Goal: Information Seeking & Learning: Find specific fact

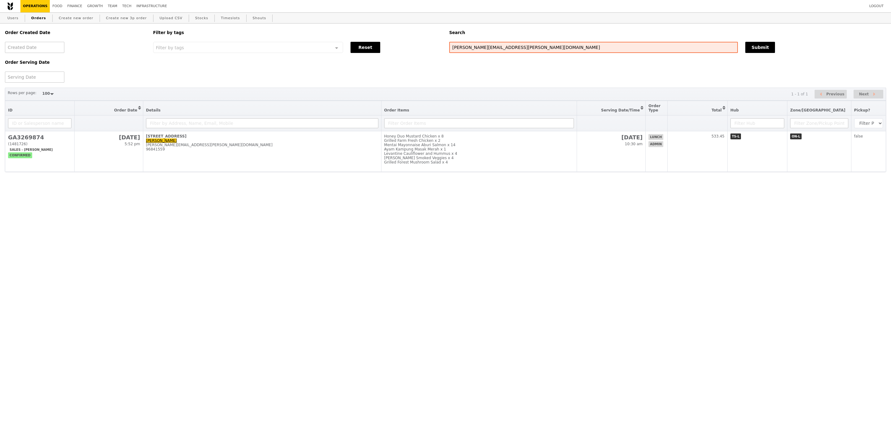
select select "100"
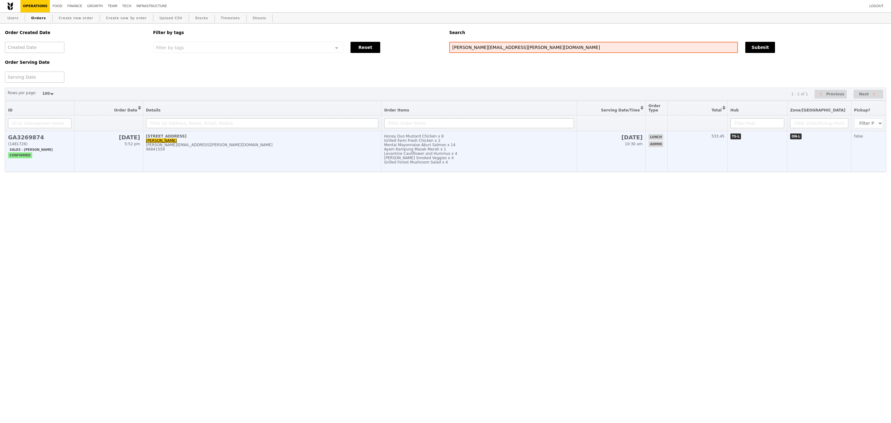
click at [498, 147] on div "Mentai Mayonnaise Aburi Salmon x 14" at bounding box center [479, 145] width 190 height 4
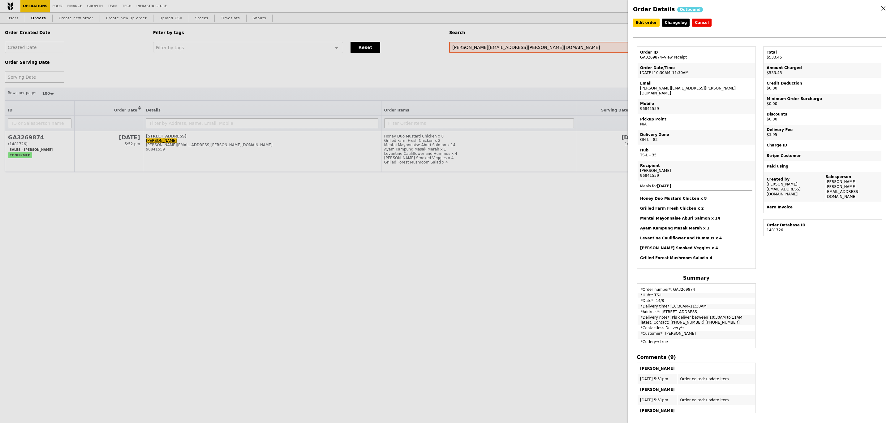
click at [654, 88] on td "Email i.chan@stolt.com" at bounding box center [696, 88] width 117 height 20
copy td "[PERSON_NAME][EMAIL_ADDRESS][PERSON_NAME][DOMAIN_NAME]"
click at [141, 92] on div "Order Details Outbound Edit order Changelog Cancel Order ID GA3269874 – View re…" at bounding box center [445, 211] width 891 height 423
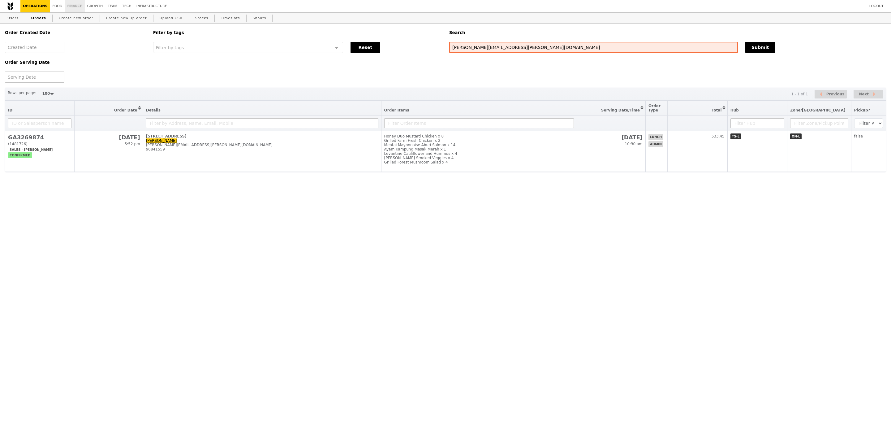
click at [75, 6] on link "Finance" at bounding box center [75, 6] width 20 height 12
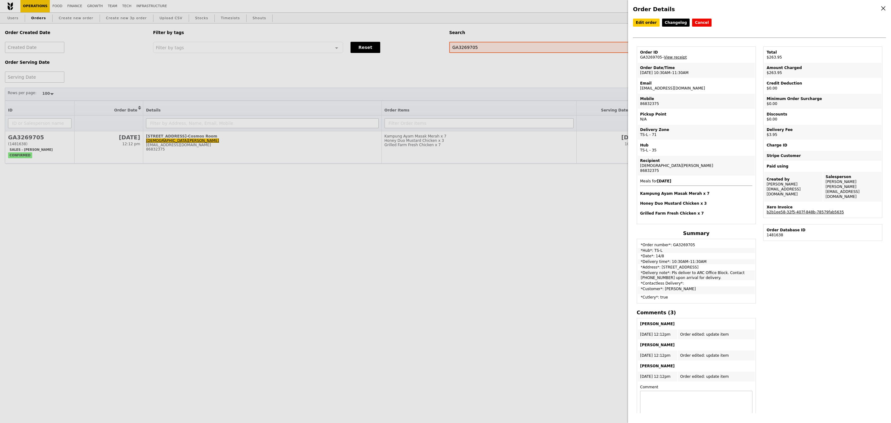
select select "100"
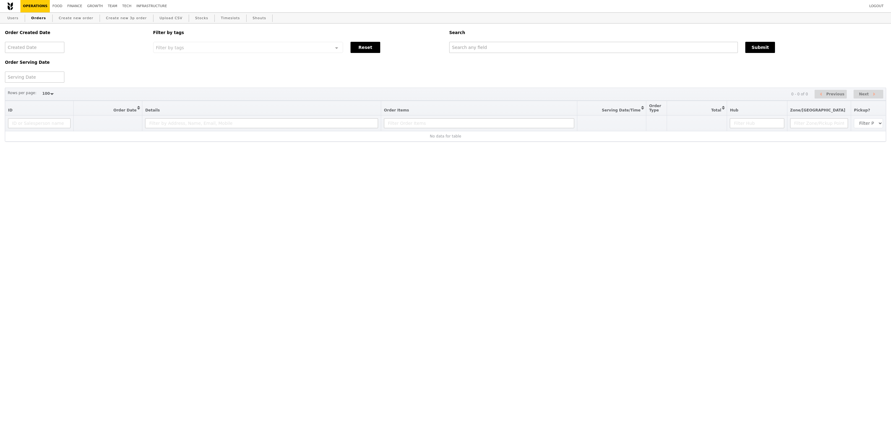
select select "100"
click at [488, 45] on input "text" at bounding box center [593, 47] width 289 height 11
paste input "[PERSON_NAME][EMAIL_ADDRESS][PERSON_NAME][DOMAIN_NAME]"
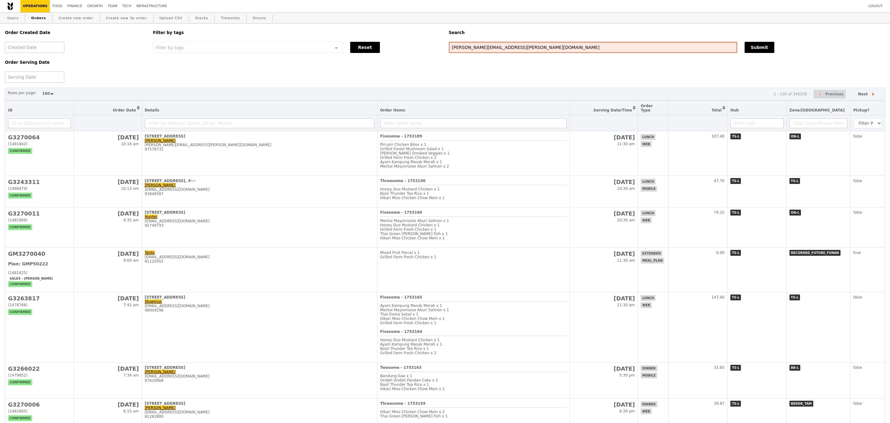
click at [488, 45] on input "[PERSON_NAME][EMAIL_ADDRESS][PERSON_NAME][DOMAIN_NAME]" at bounding box center [593, 47] width 288 height 11
type input "[PERSON_NAME][EMAIL_ADDRESS][PERSON_NAME][DOMAIN_NAME]"
click at [766, 45] on button "Submit" at bounding box center [760, 47] width 30 height 11
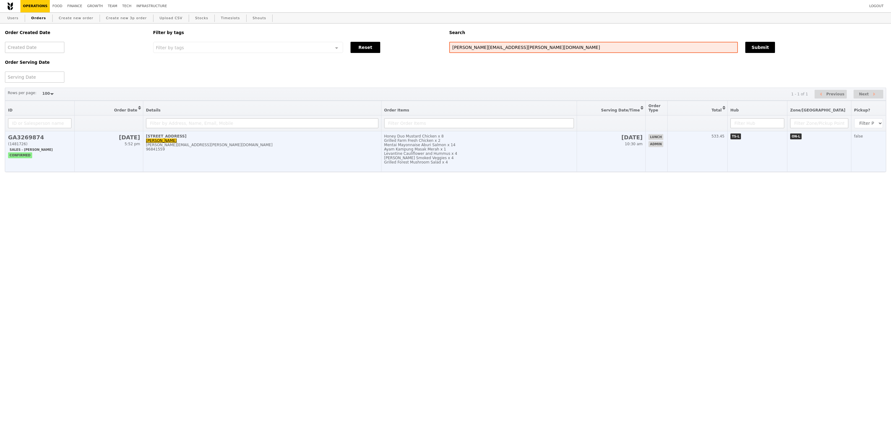
click at [465, 143] on div "Grilled Farm Fresh Chicken x 2" at bounding box center [479, 140] width 190 height 4
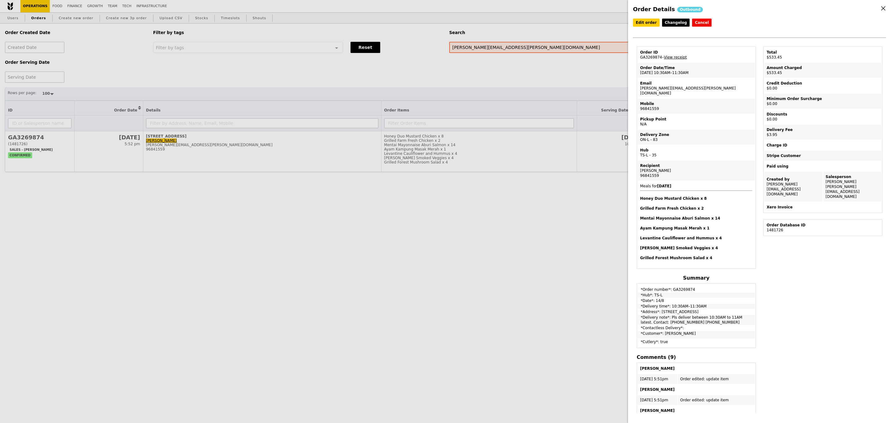
scroll to position [21, 0]
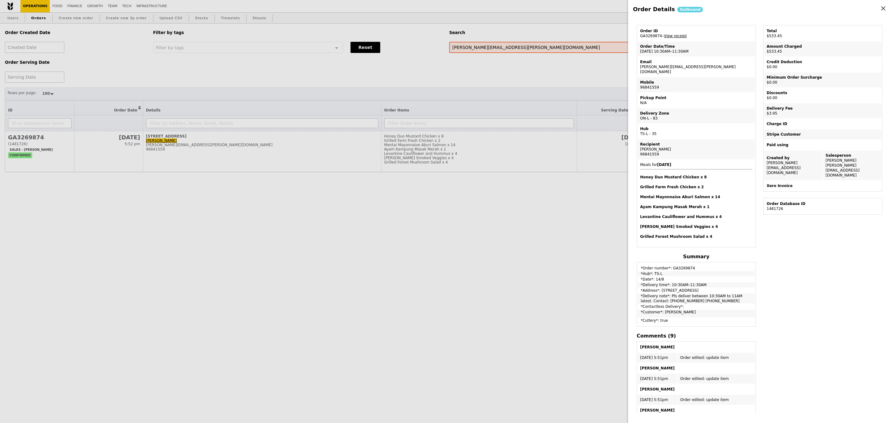
click at [648, 147] on div "[PERSON_NAME]" at bounding box center [696, 149] width 112 height 5
copy div "[PERSON_NAME]"
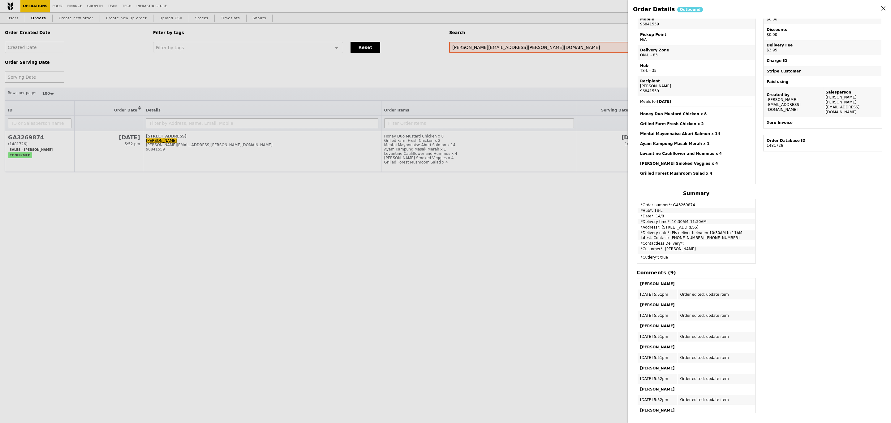
scroll to position [86, 0]
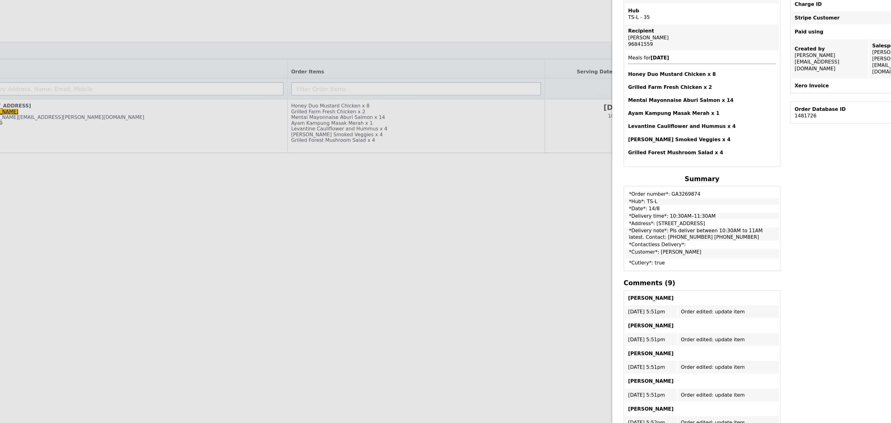
click at [645, 90] on td "Recipient Ivy Chan 96841559" at bounding box center [696, 84] width 117 height 20
click at [648, 87] on div "96841559" at bounding box center [696, 89] width 112 height 5
copy div "96841559"
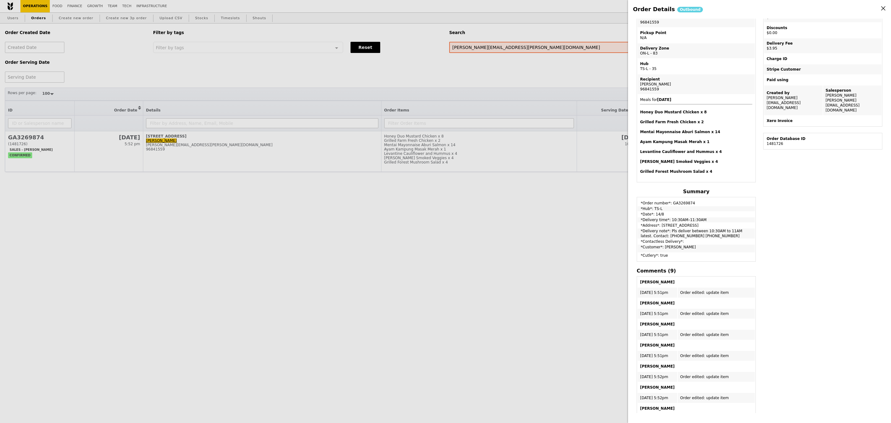
click at [660, 223] on td "*Address*: [STREET_ADDRESS]" at bounding box center [696, 225] width 117 height 5
copy td "*Address*: [STREET_ADDRESS]"
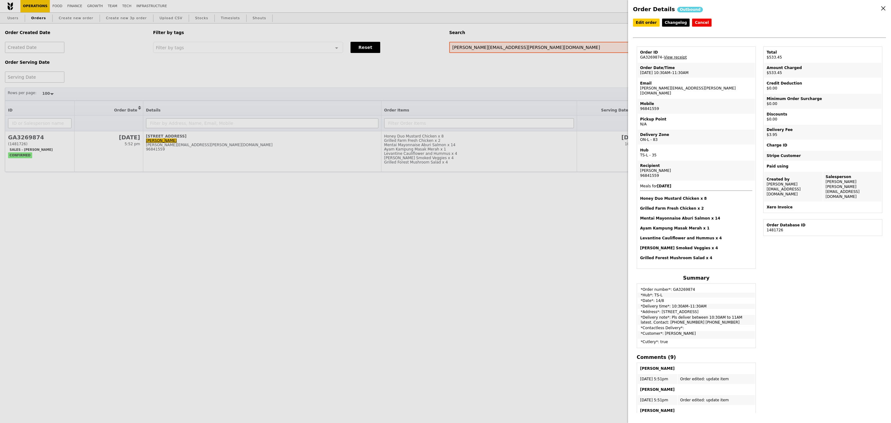
click at [656, 90] on td "Email i.chan@stolt.com" at bounding box center [696, 88] width 117 height 20
copy td "[PERSON_NAME][EMAIL_ADDRESS][PERSON_NAME][DOMAIN_NAME]"
click at [288, 74] on div "Order Details Outbound Edit order Changelog Cancel Order ID GA3269874 – View re…" at bounding box center [445, 211] width 891 height 423
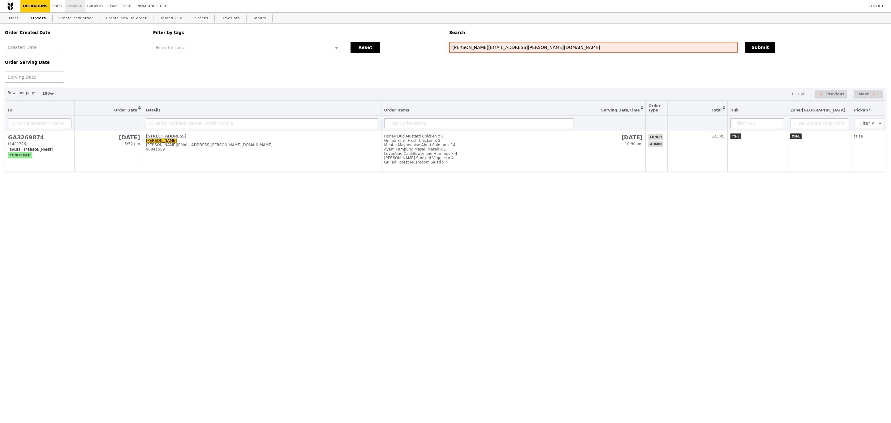
click at [71, 5] on link "Finance" at bounding box center [75, 6] width 20 height 12
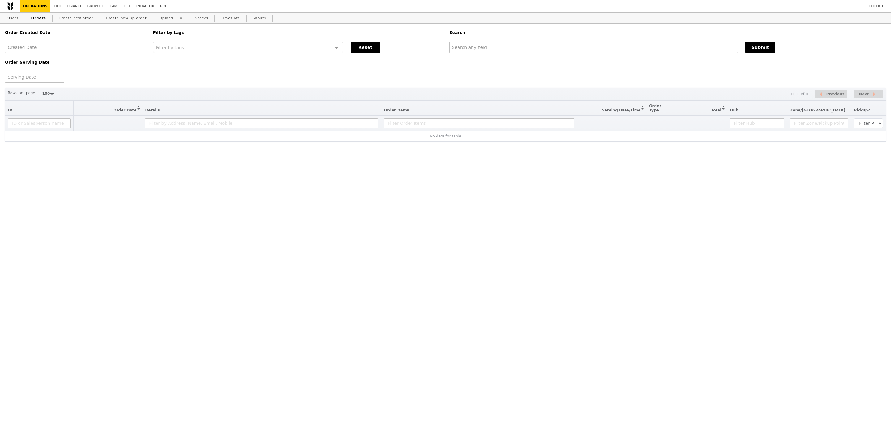
select select "100"
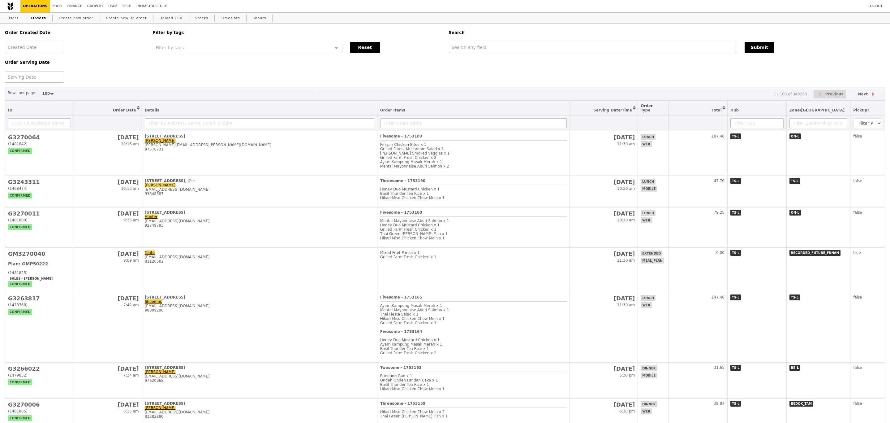
click at [481, 40] on div "Search" at bounding box center [667, 33] width 444 height 18
click at [478, 50] on input "text" at bounding box center [593, 47] width 288 height 11
click at [460, 45] on input "text" at bounding box center [593, 47] width 288 height 11
paste input "[PERSON_NAME][EMAIL_ADDRESS][PERSON_NAME][DOMAIN_NAME]"
type input "[PERSON_NAME][EMAIL_ADDRESS][PERSON_NAME][DOMAIN_NAME]"
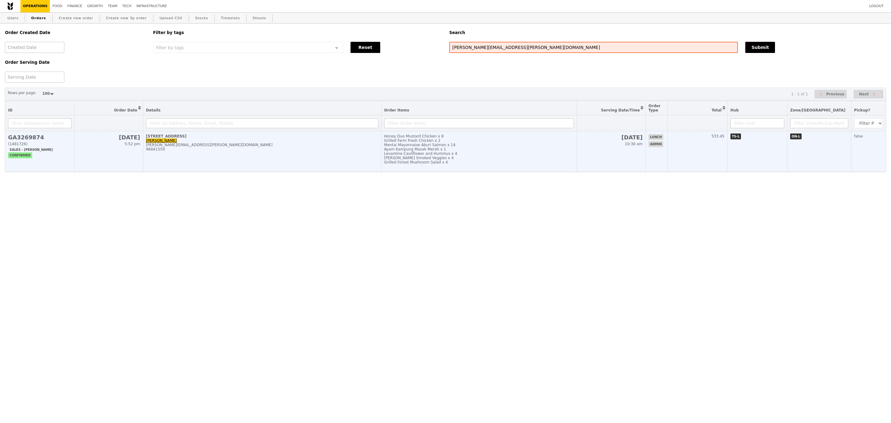
click at [222, 166] on td "460 Alexandra Road Ivy Chan i.chan@stolt.com 96841559" at bounding box center [262, 151] width 238 height 41
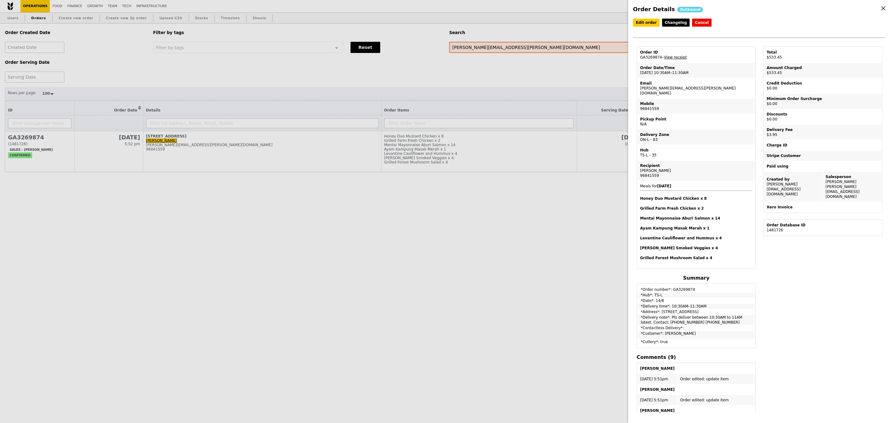
click at [655, 91] on td "Email i.chan@stolt.com" at bounding box center [696, 88] width 117 height 20
copy td "[PERSON_NAME][EMAIL_ADDRESS][PERSON_NAME][DOMAIN_NAME]"
click at [289, 85] on div "Order Details Outbound Edit order Changelog Cancel Order ID GA3269874 – View re…" at bounding box center [445, 211] width 891 height 423
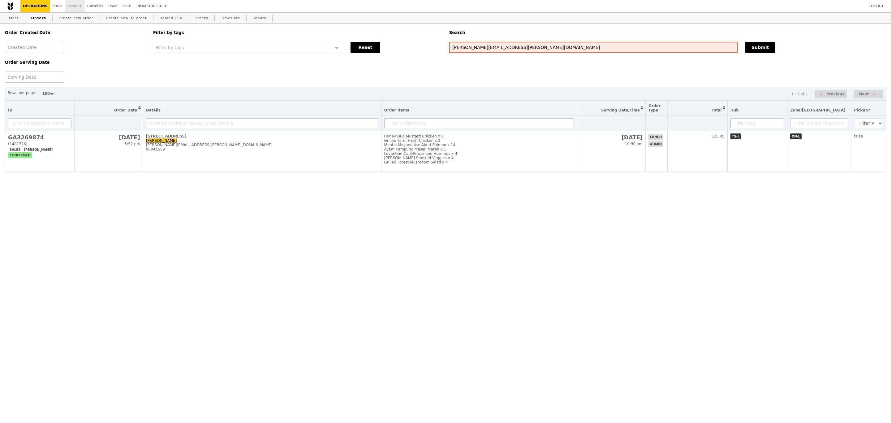
click at [66, 9] on link "Finance" at bounding box center [75, 6] width 20 height 12
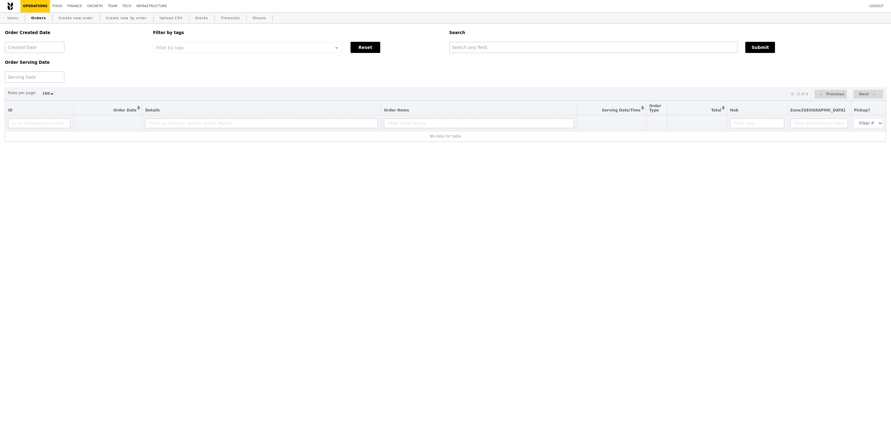
select select "100"
click at [530, 43] on input "text" at bounding box center [593, 47] width 289 height 11
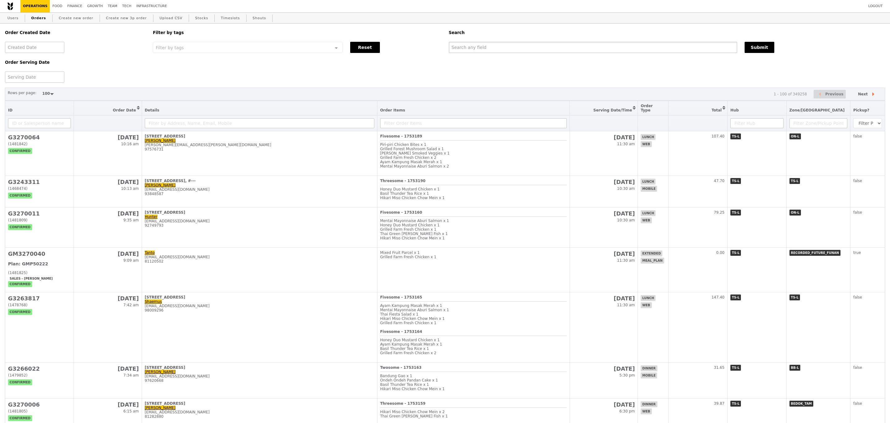
paste input "GA3269874"
type input "GA3269874"
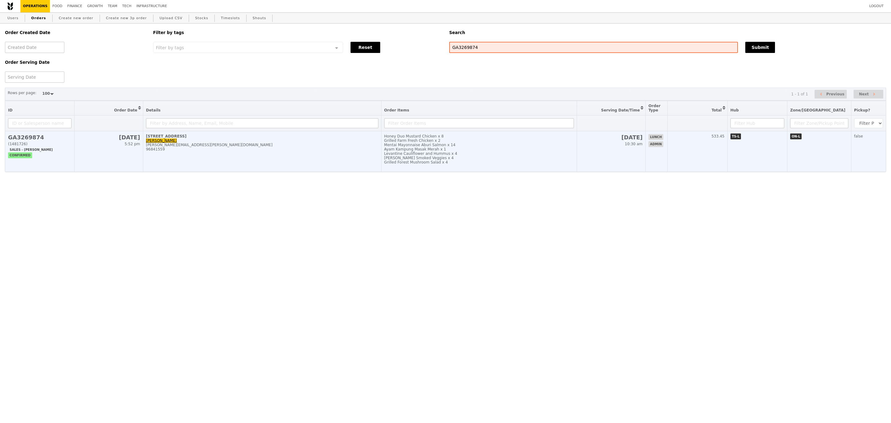
click at [564, 151] on div "Ayam Kampung Masak Merah x 1" at bounding box center [479, 149] width 190 height 4
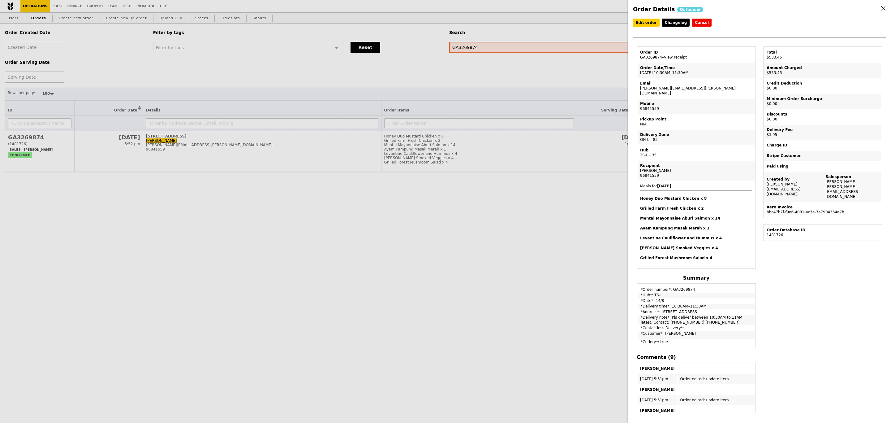
click at [796, 210] on link "bbc47b7f-f9e6-4081-ac3e-7a7904364a7b" at bounding box center [806, 212] width 78 height 4
